Goal: Information Seeking & Learning: Learn about a topic

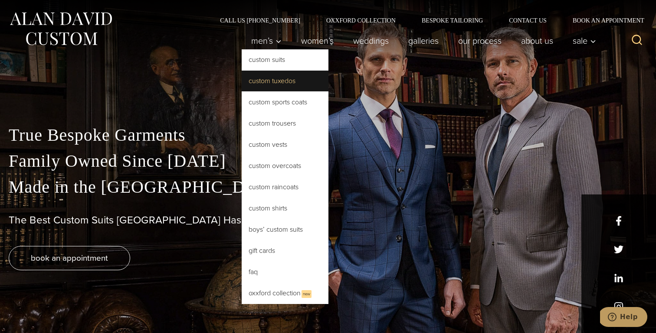
click at [269, 82] on link "Custom Tuxedos" at bounding box center [285, 81] width 87 height 21
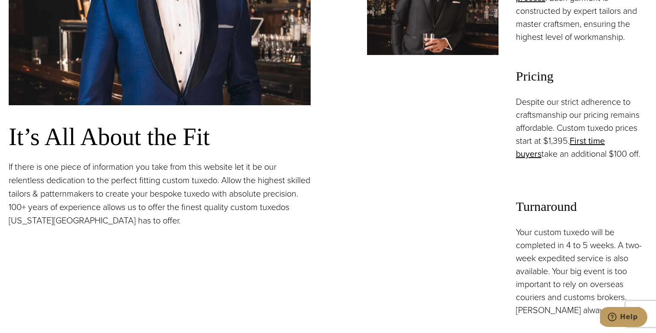
scroll to position [725, 0]
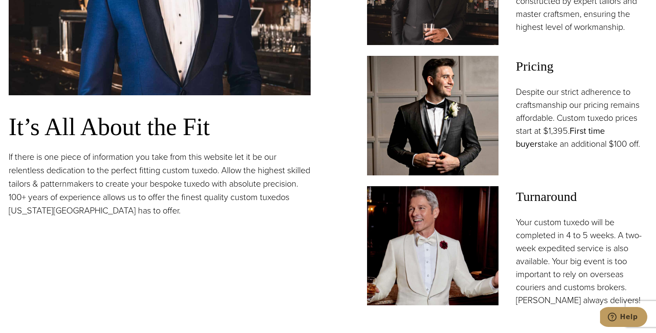
click at [603, 133] on link "First time buyers" at bounding box center [560, 137] width 89 height 26
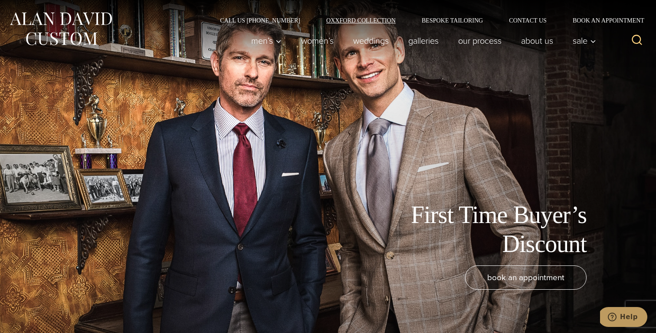
click at [382, 20] on link "Oxxford Collection" at bounding box center [360, 20] width 95 height 6
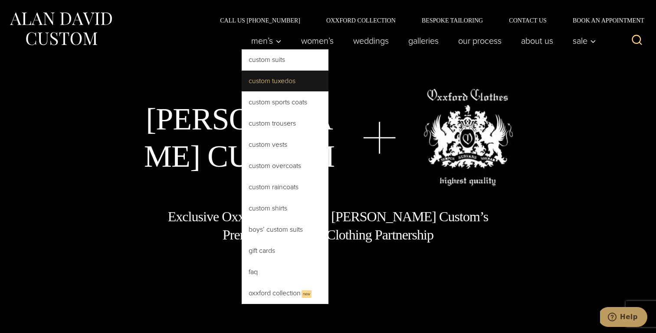
click at [278, 87] on link "Custom Tuxedos" at bounding box center [285, 81] width 87 height 21
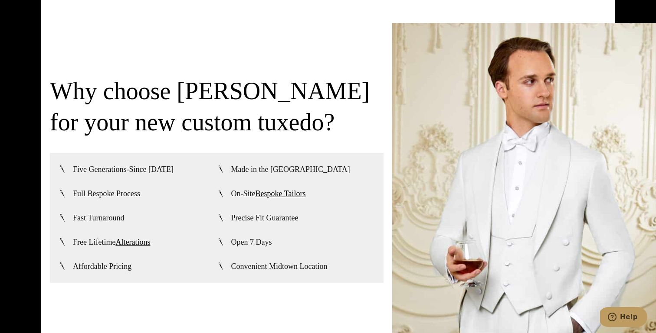
scroll to position [2079, 0]
